Goal: Task Accomplishment & Management: Complete application form

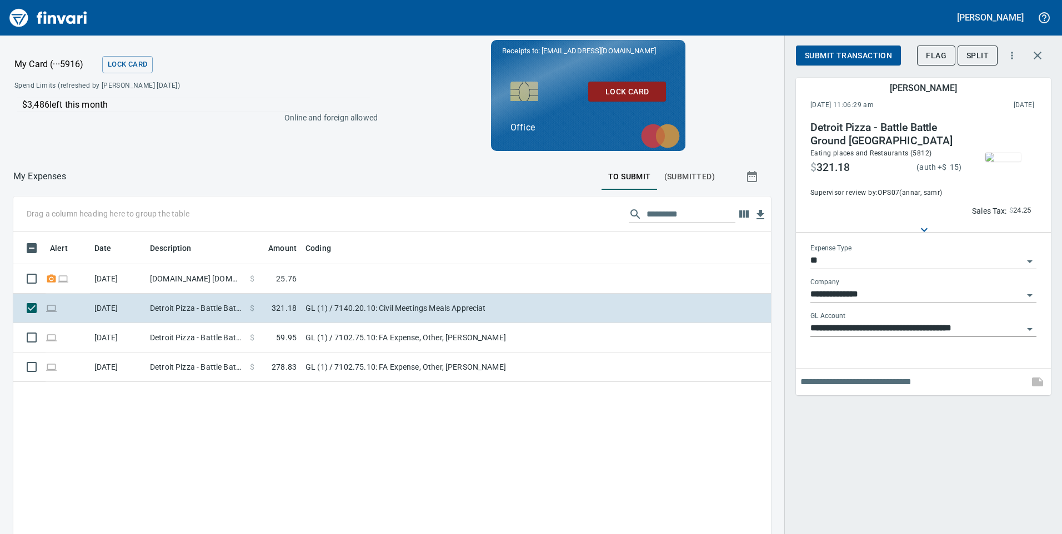
scroll to position [404, 741]
click at [833, 55] on span "Submit Transaction" at bounding box center [848, 56] width 87 height 14
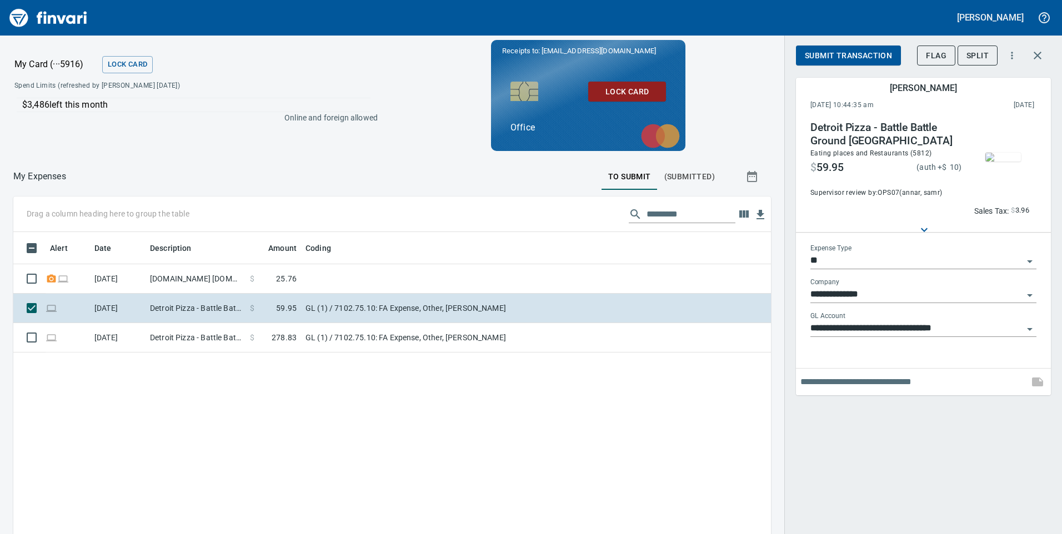
click at [1031, 329] on icon "Open" at bounding box center [1030, 329] width 6 height 3
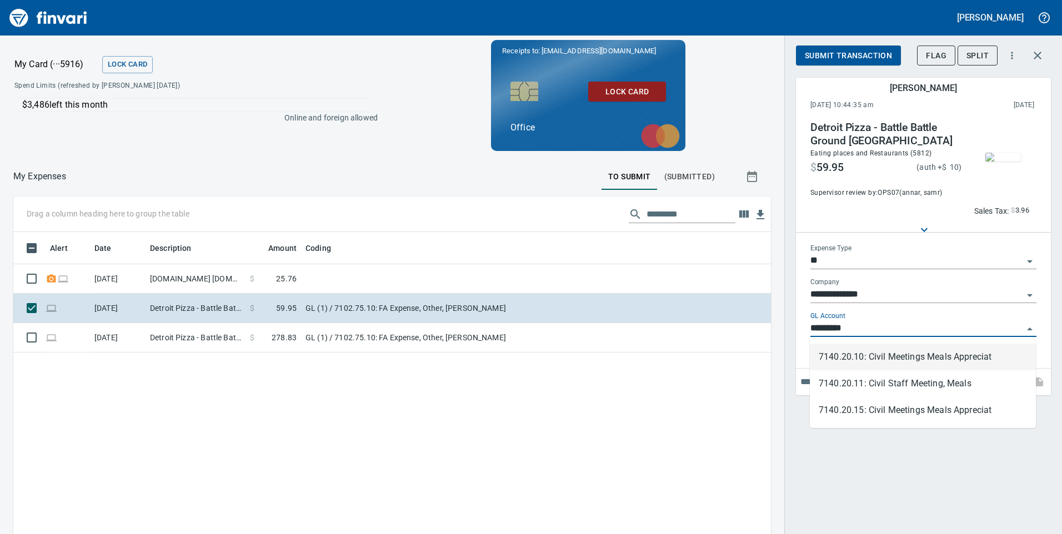
scroll to position [404, 741]
click at [979, 362] on li "7140.20.10: Civil Meetings Meals Appreciat" at bounding box center [923, 357] width 226 height 27
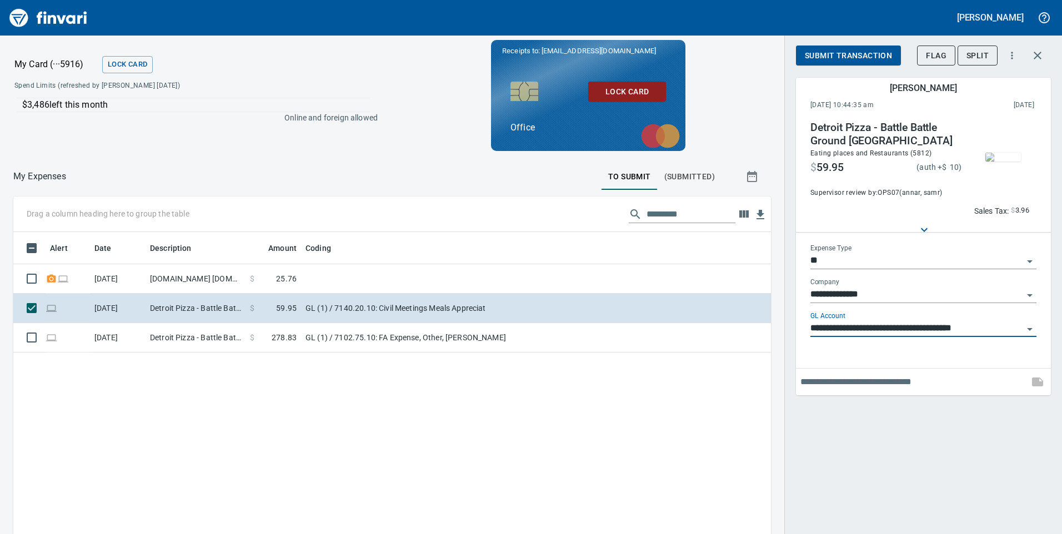
click at [848, 56] on span "Submit Transaction" at bounding box center [848, 56] width 87 height 14
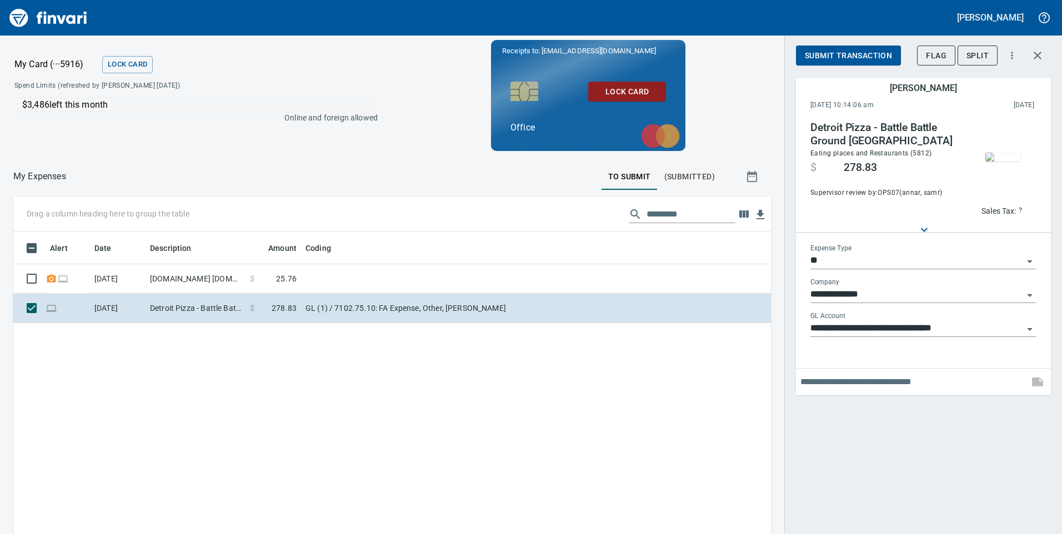
click at [957, 324] on input "**********" at bounding box center [916, 329] width 213 height 16
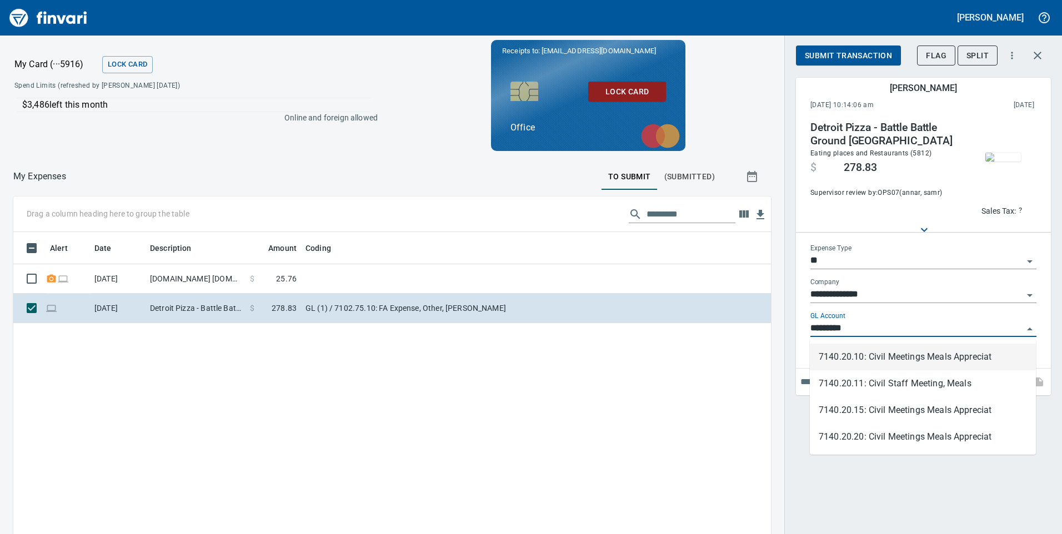
scroll to position [404, 741]
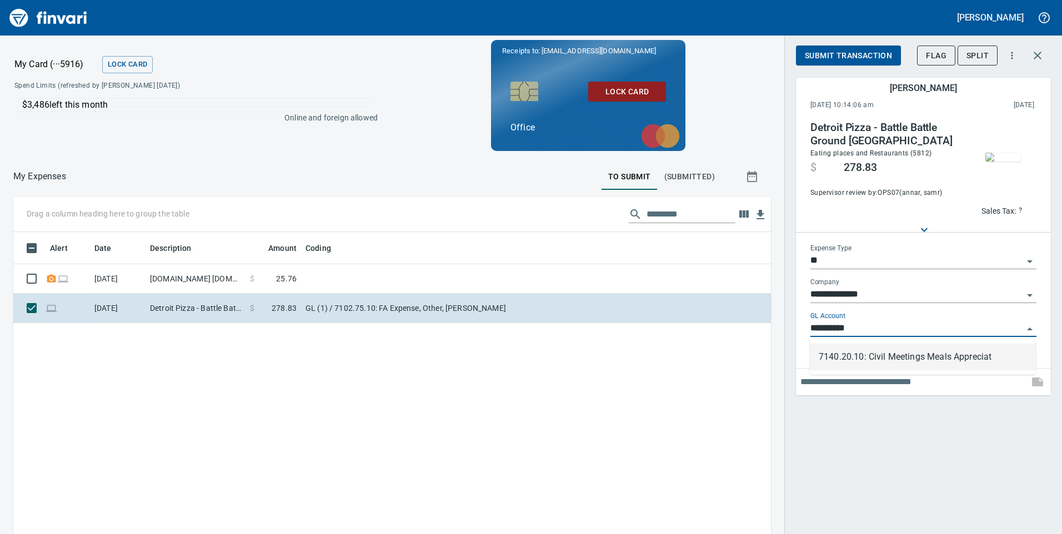
click at [946, 354] on li "7140.20.10: Civil Meetings Meals Appreciat" at bounding box center [923, 357] width 226 height 27
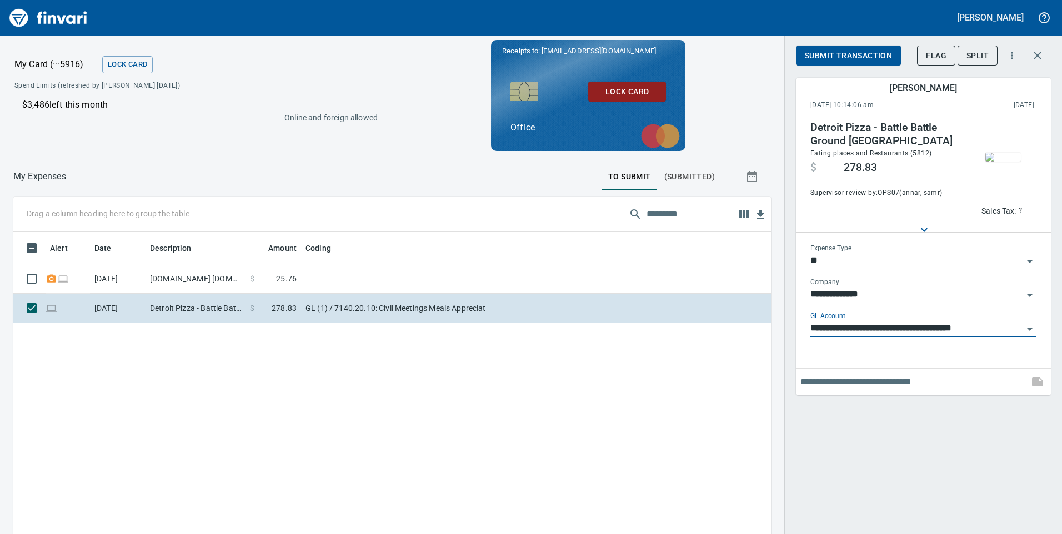
type input "**********"
click at [886, 49] on span "Submit Transaction" at bounding box center [848, 56] width 87 height 14
